Goal: Transaction & Acquisition: Register for event/course

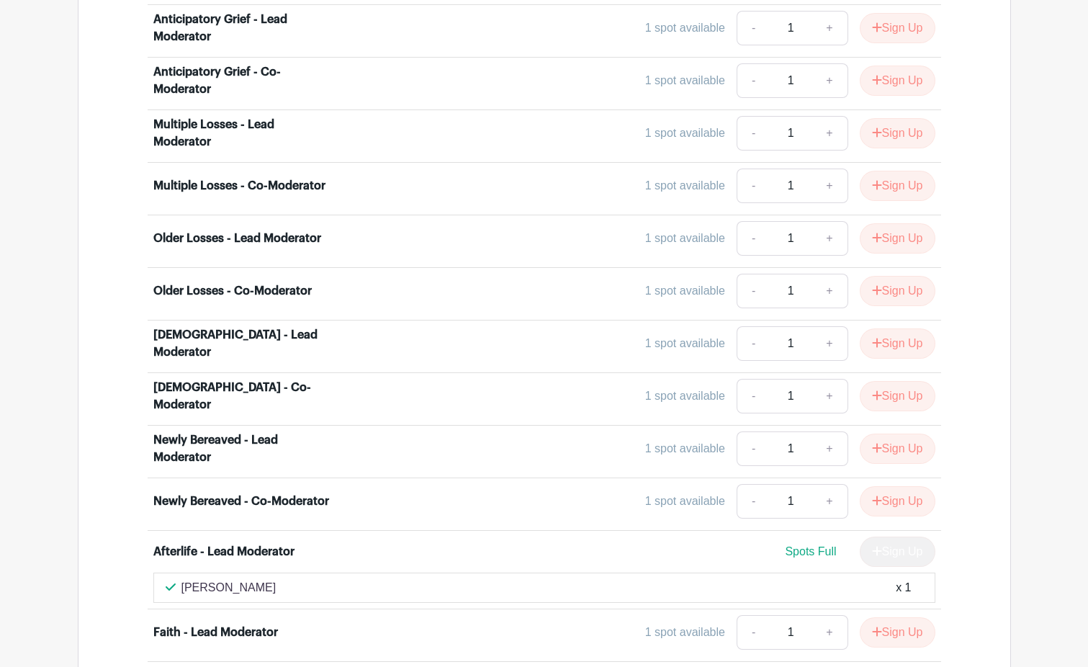
scroll to position [3487, 0]
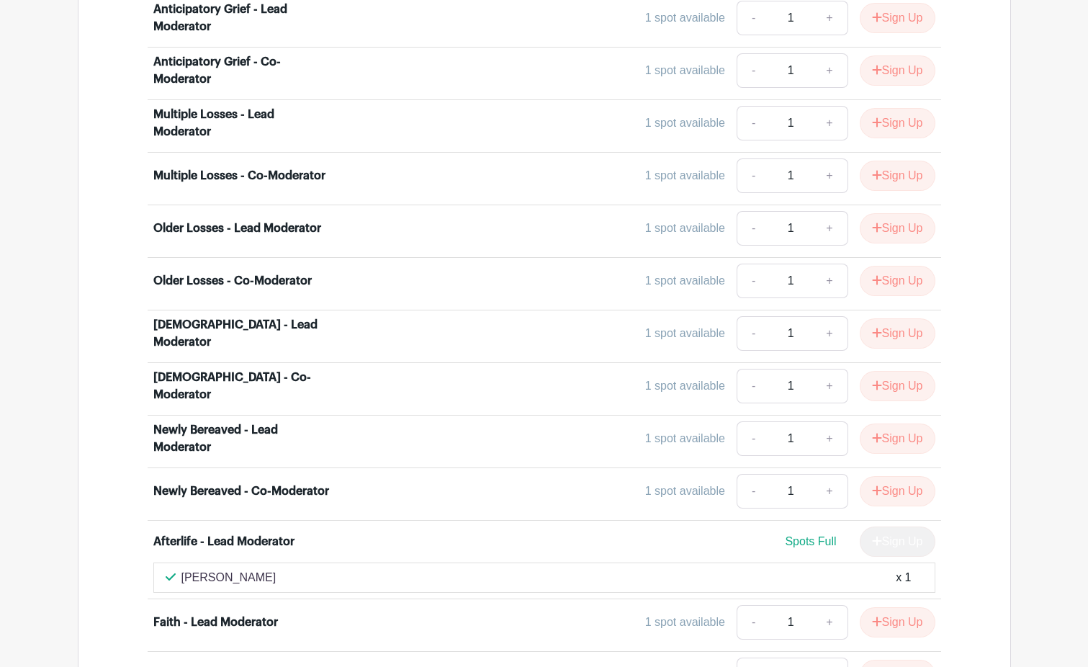
click at [217, 666] on div "Afterlife - Co-Moderator" at bounding box center [219, 674] width 132 height 17
click at [675, 666] on div "1 spot available" at bounding box center [685, 674] width 80 height 17
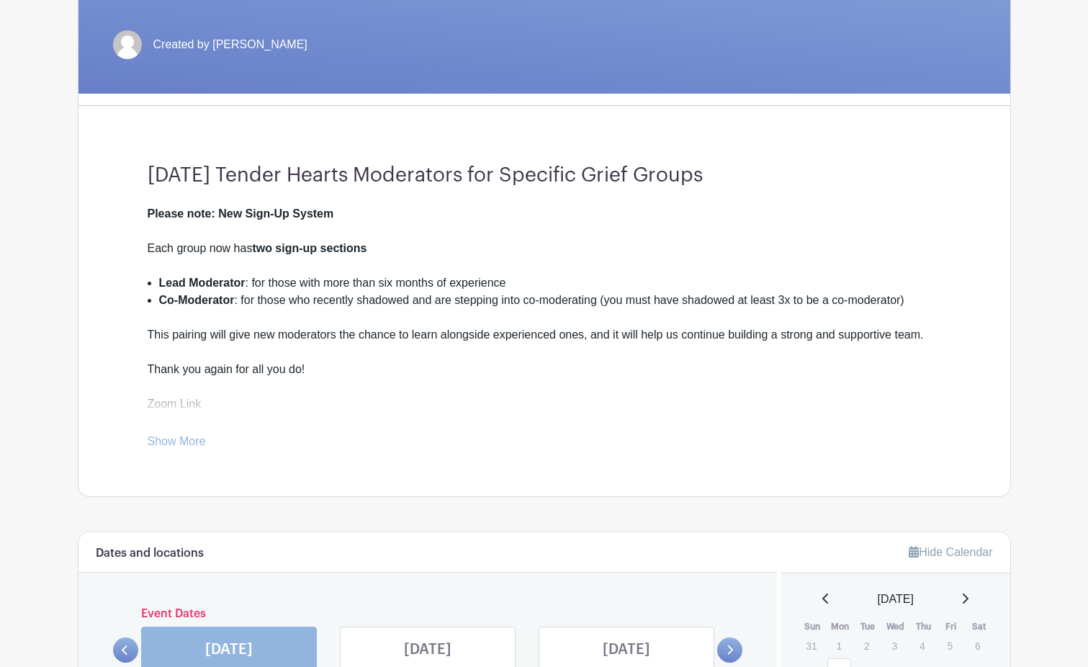
scroll to position [651, 0]
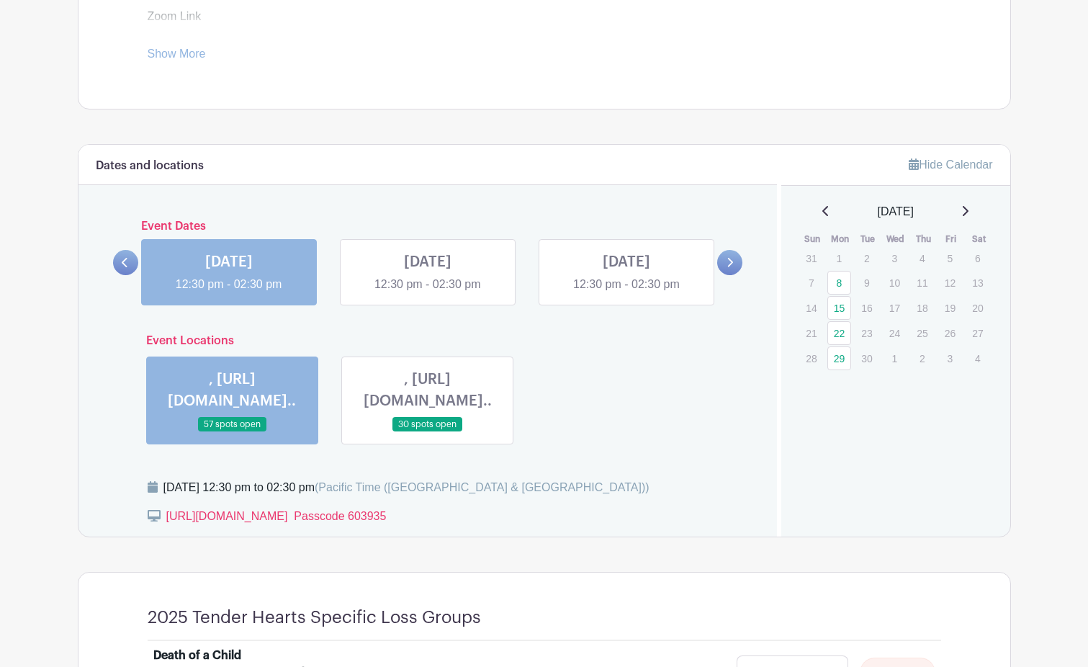
click at [428, 293] on link at bounding box center [428, 293] width 0 height 0
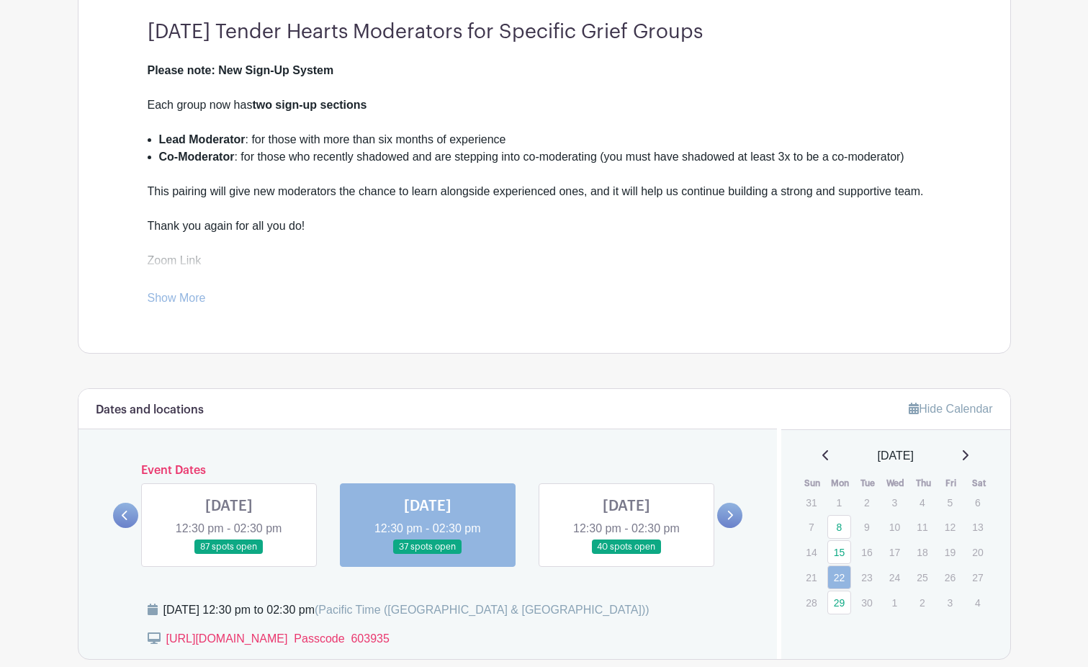
scroll to position [414, 0]
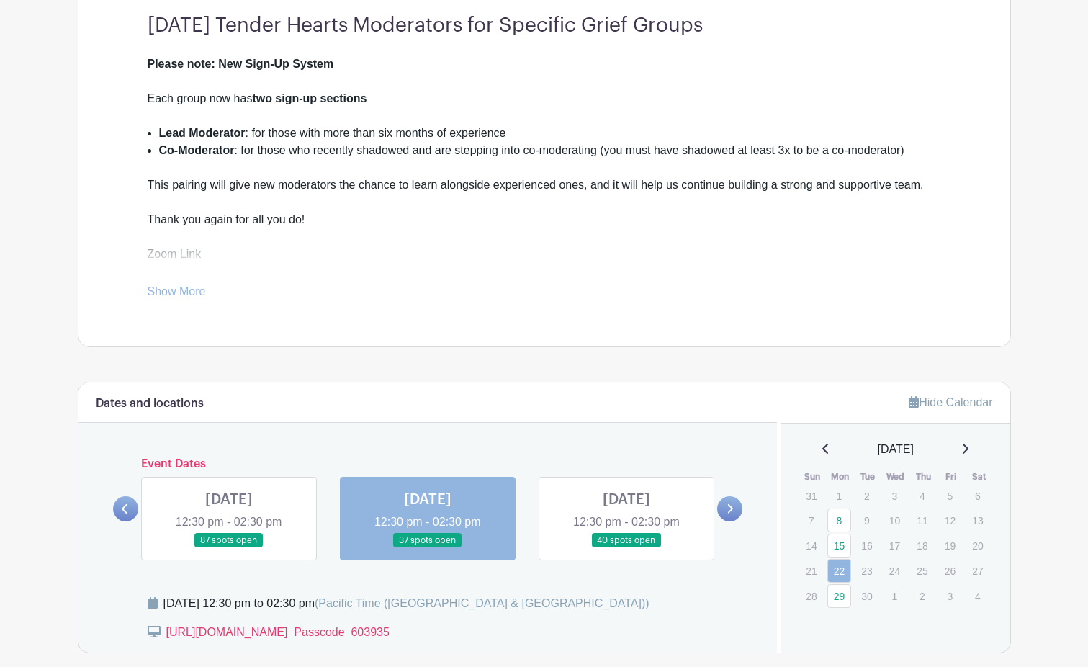
click at [626, 548] on link at bounding box center [626, 548] width 0 height 0
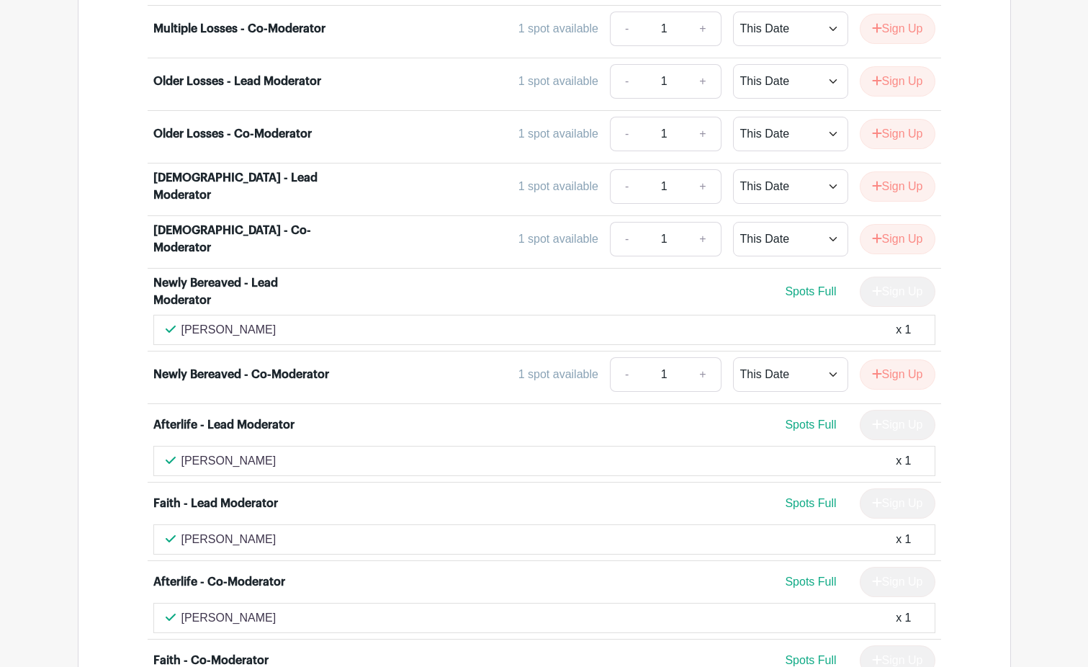
scroll to position [3935, 0]
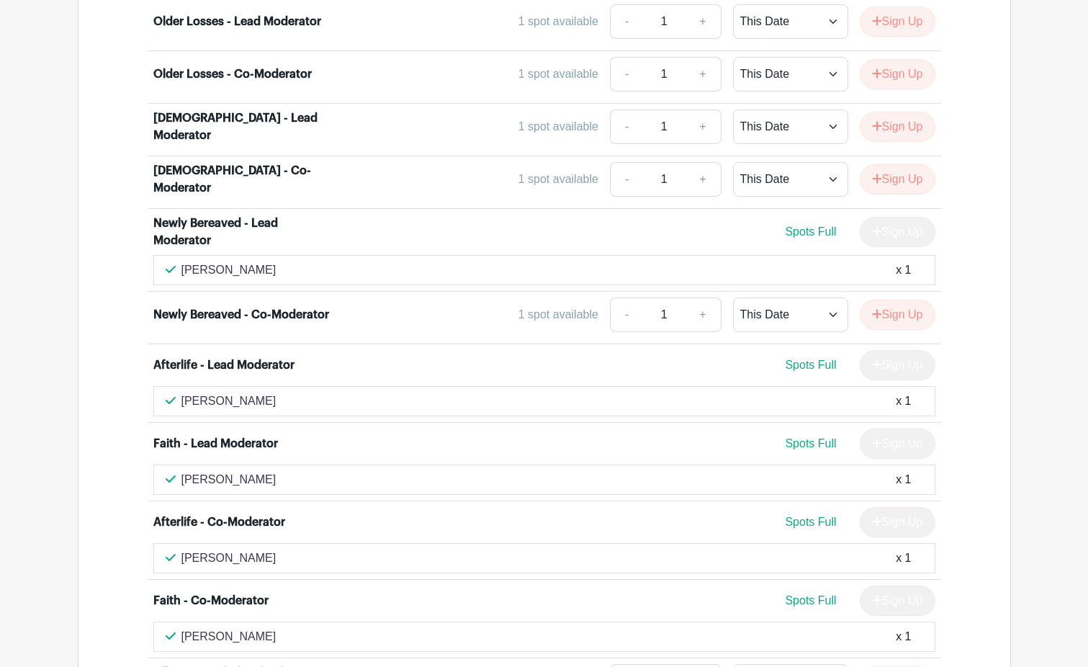
click at [597, 543] on div "[PERSON_NAME] x 1" at bounding box center [544, 558] width 782 height 30
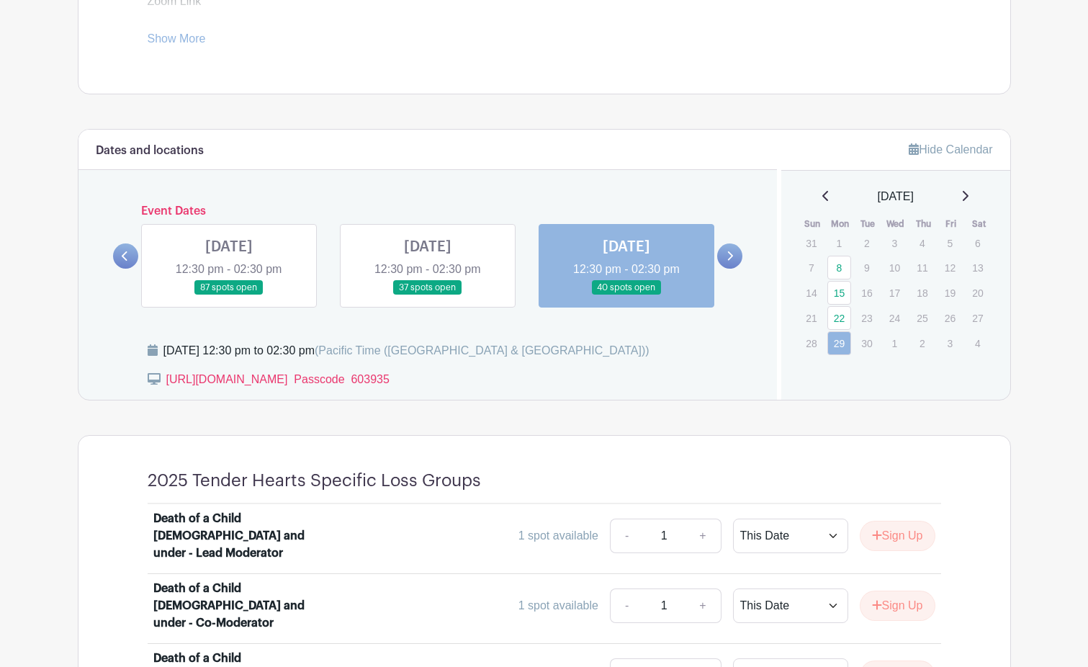
scroll to position [666, 0]
click at [428, 296] on link at bounding box center [428, 296] width 0 height 0
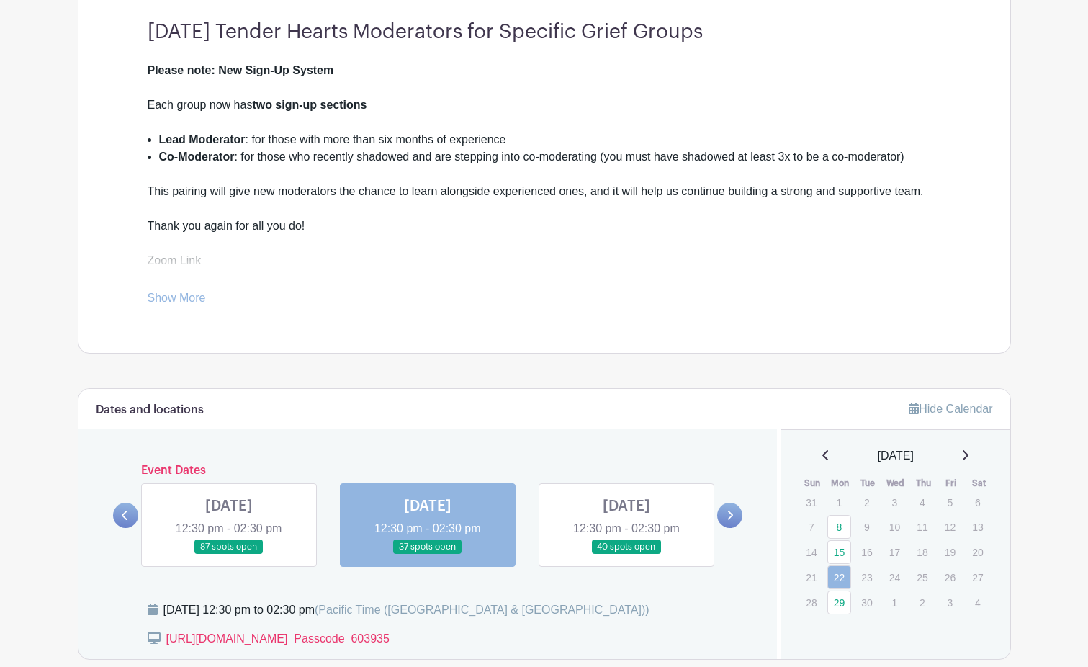
scroll to position [409, 0]
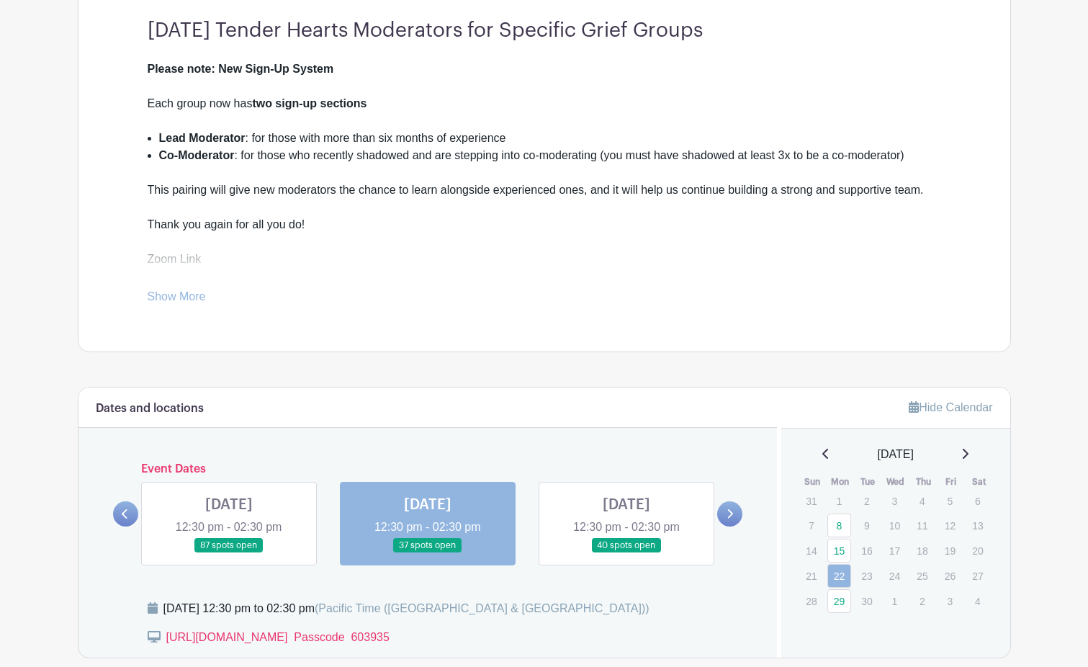
click at [732, 516] on icon at bounding box center [729, 513] width 6 height 11
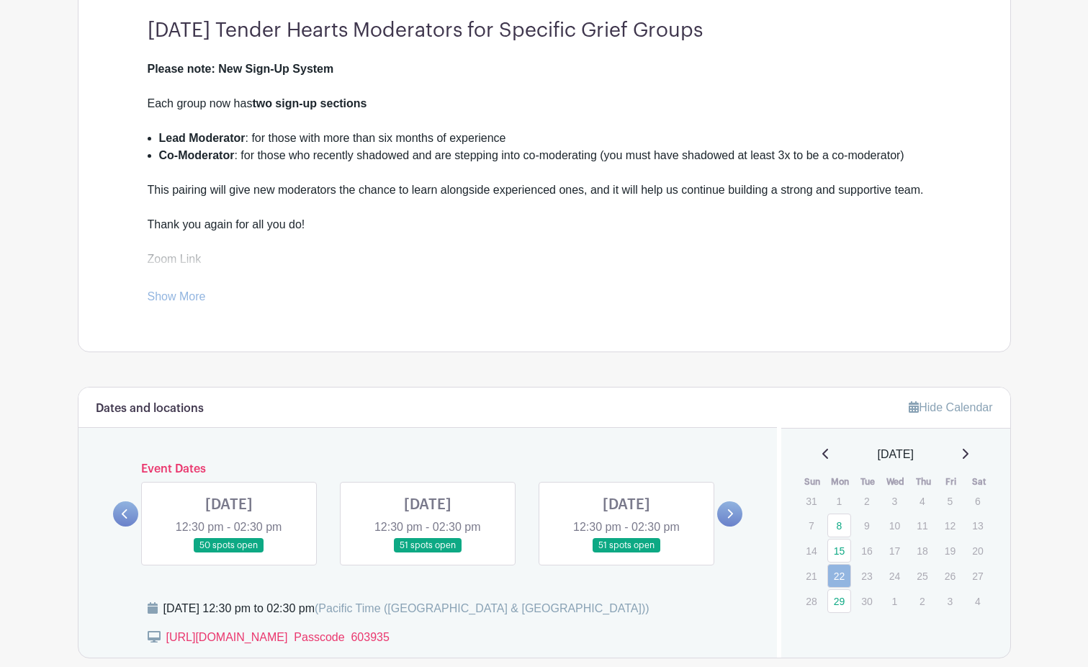
click at [732, 516] on icon at bounding box center [729, 513] width 6 height 11
click at [626, 553] on link at bounding box center [626, 553] width 0 height 0
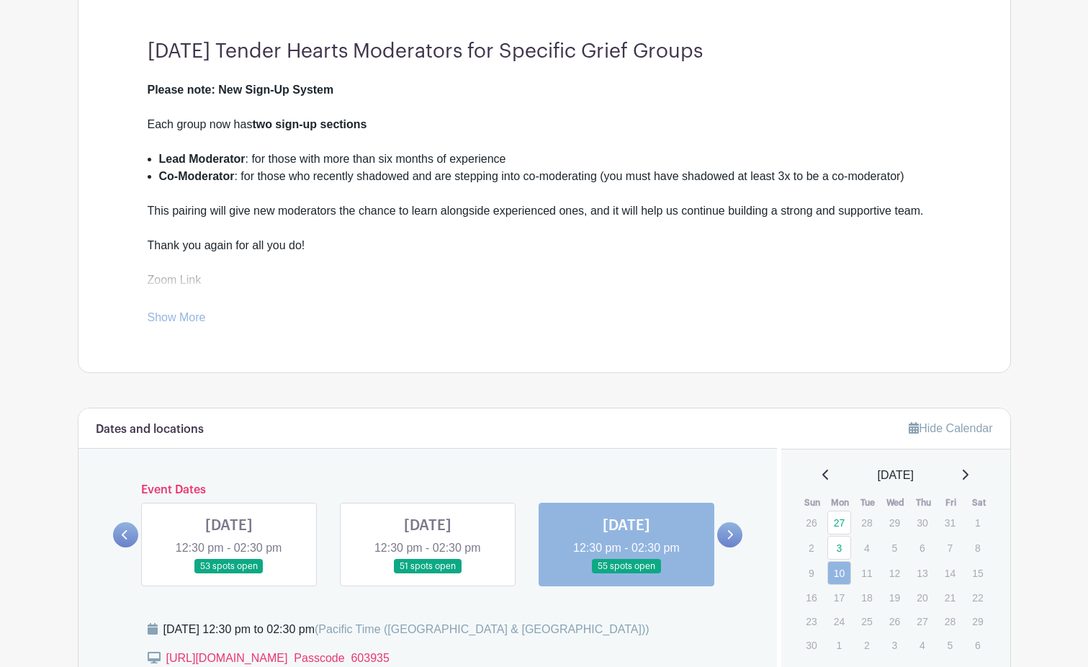
scroll to position [750, 0]
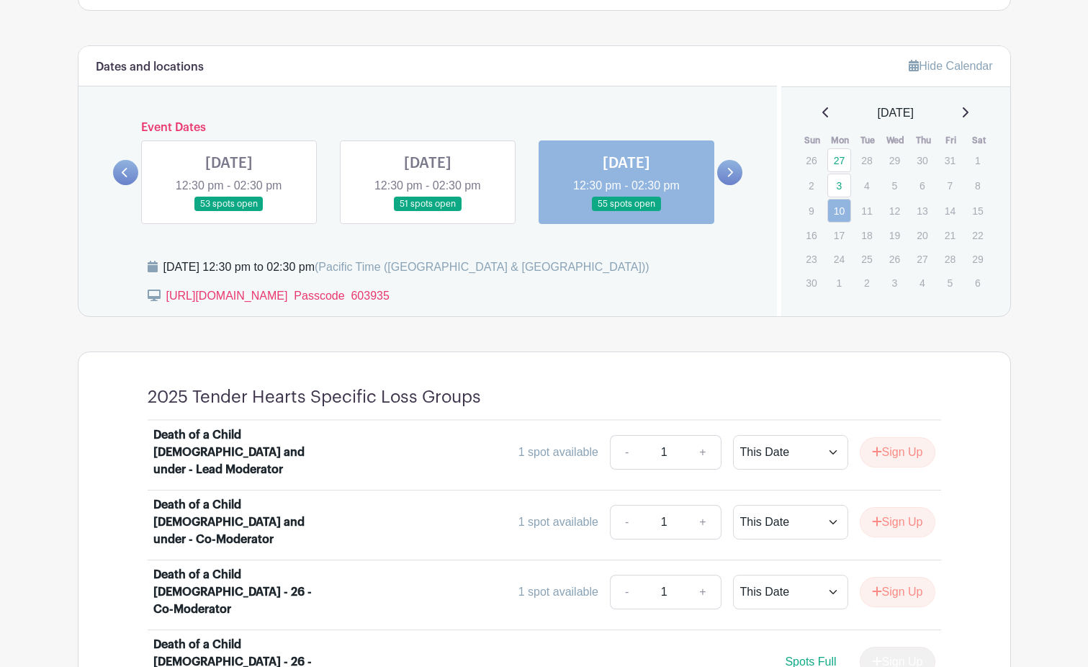
click at [968, 111] on icon at bounding box center [965, 112] width 6 height 10
click at [968, 107] on icon at bounding box center [964, 113] width 7 height 12
click at [841, 237] on p "17" at bounding box center [839, 235] width 24 height 22
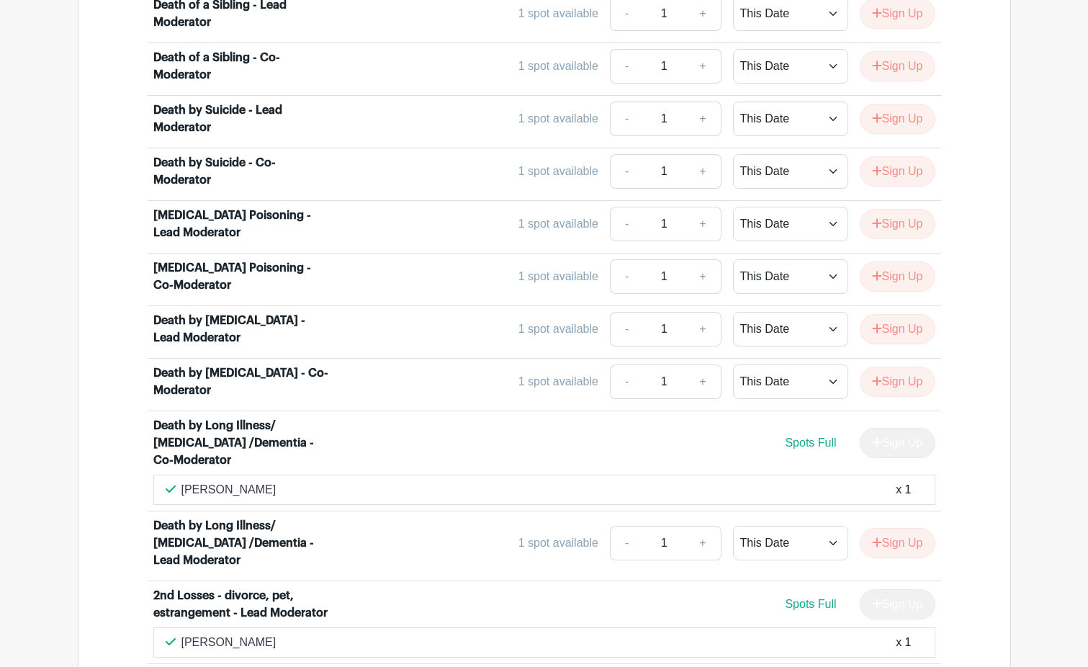
scroll to position [2634, 0]
